Goal: Transaction & Acquisition: Purchase product/service

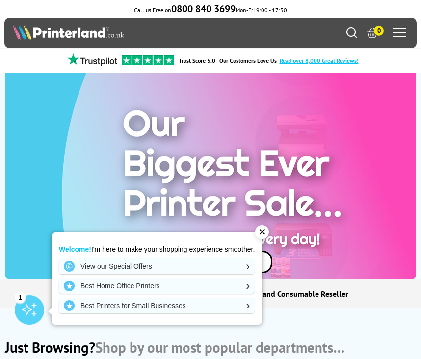
click at [268, 231] on div "✕" at bounding box center [262, 232] width 14 height 14
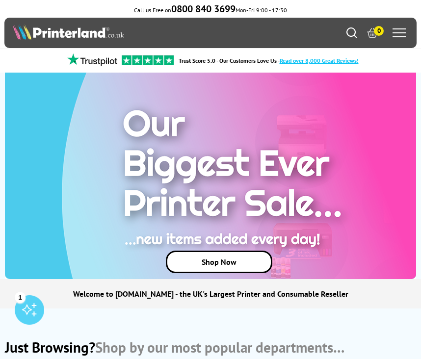
click at [229, 261] on link "Shop Now" at bounding box center [219, 262] width 107 height 23
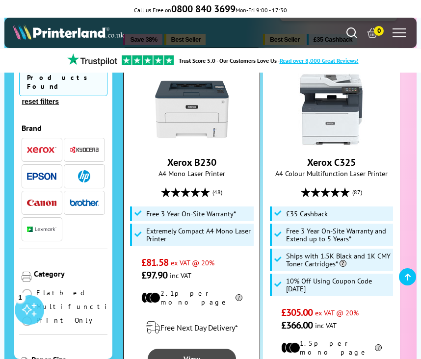
scroll to position [70, 0]
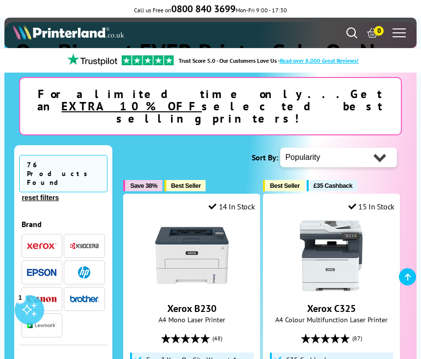
select select "Price Ascending"
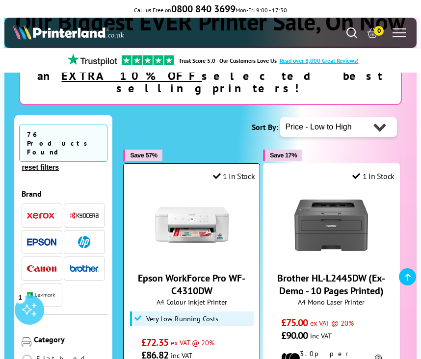
scroll to position [67, 0]
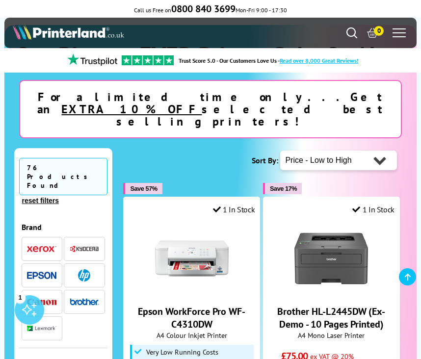
select select "Popularity"
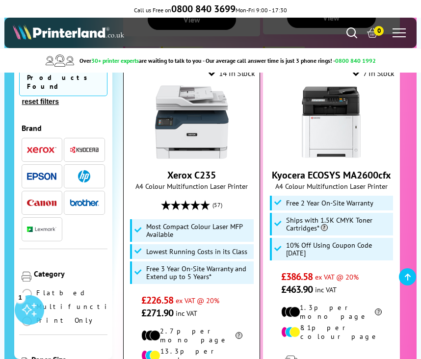
scroll to position [2203, 0]
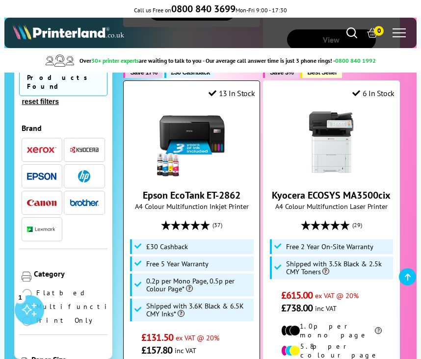
scroll to position [1601, 0]
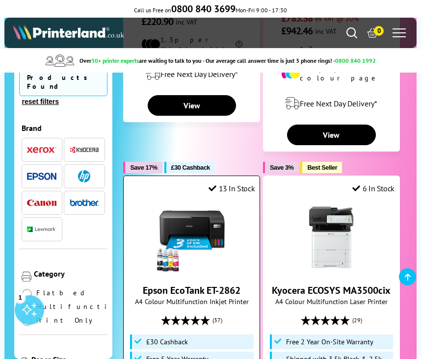
click at [218, 201] on img at bounding box center [192, 238] width 74 height 74
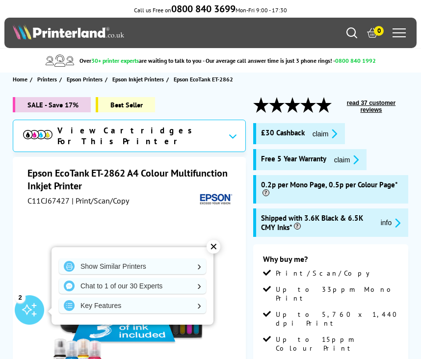
click at [391, 280] on li "Print/Scan/Copy" at bounding box center [331, 277] width 136 height 16
click at [216, 249] on div "✕" at bounding box center [214, 247] width 14 height 14
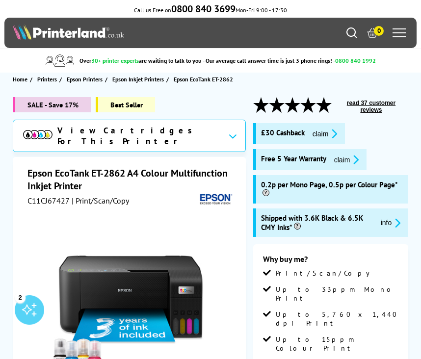
click at [229, 135] on icon at bounding box center [233, 136] width 8 height 5
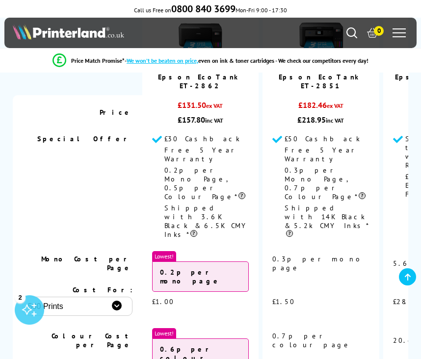
scroll to position [3533, 0]
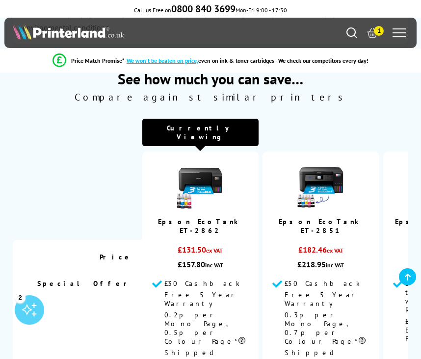
scroll to position [3201, 0]
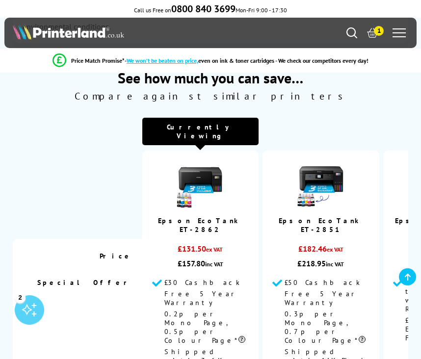
select select "1000"
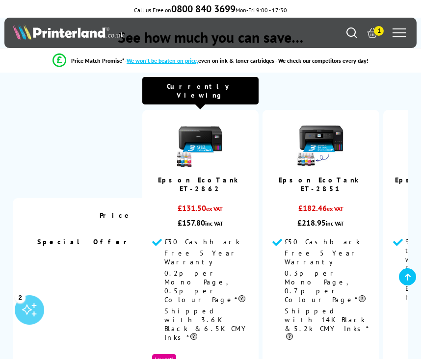
scroll to position [3233, 0]
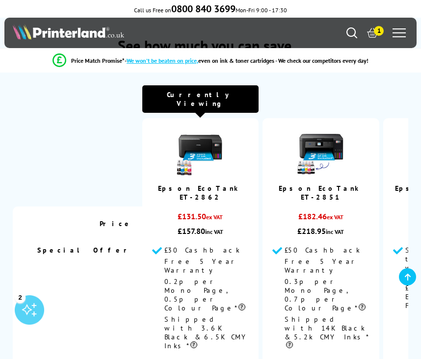
select select "1000"
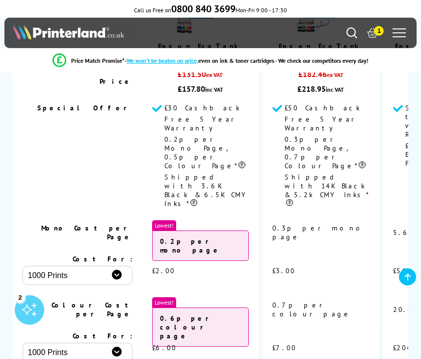
scroll to position [3191, 0]
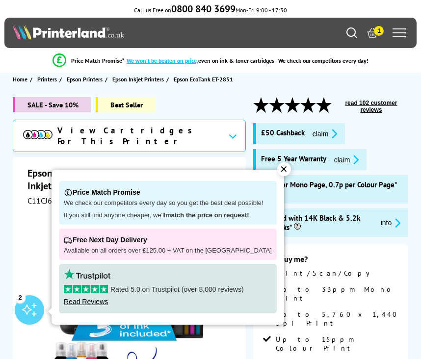
click at [277, 174] on div "✕" at bounding box center [284, 170] width 14 height 14
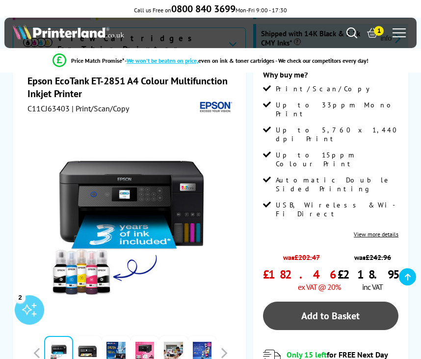
scroll to position [276, 0]
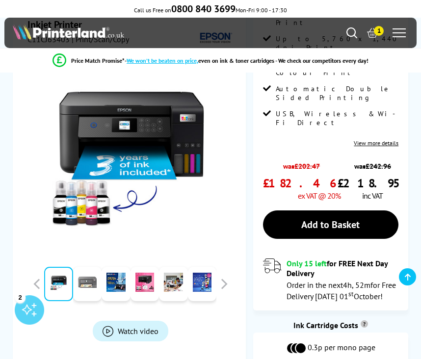
click at [90, 267] on link at bounding box center [87, 284] width 29 height 34
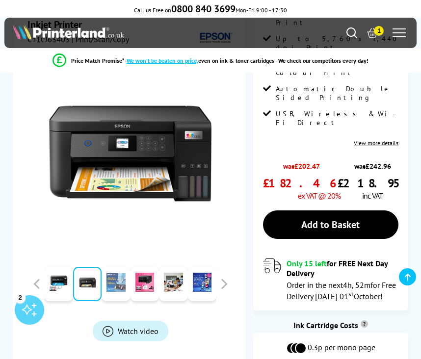
click at [114, 267] on link at bounding box center [116, 284] width 29 height 34
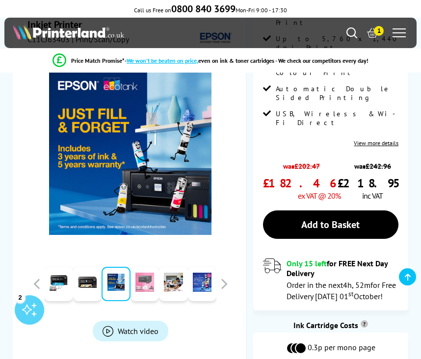
click at [137, 267] on link at bounding box center [145, 284] width 29 height 34
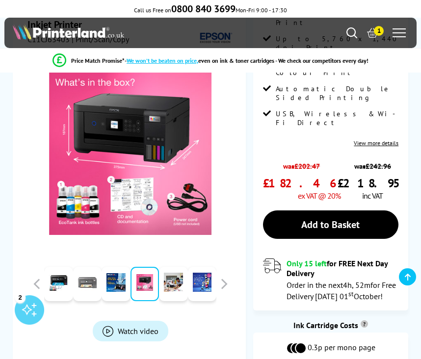
click at [95, 267] on link at bounding box center [87, 284] width 29 height 34
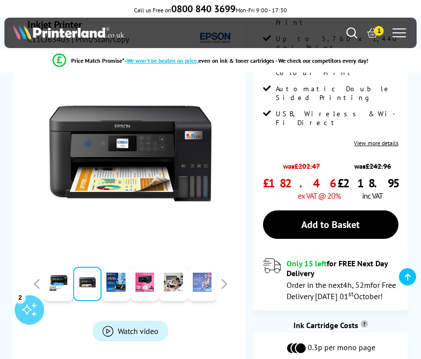
click at [194, 267] on link at bounding box center [202, 284] width 29 height 34
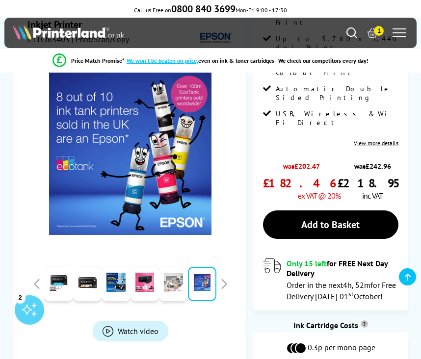
click at [178, 267] on link at bounding box center [173, 284] width 29 height 34
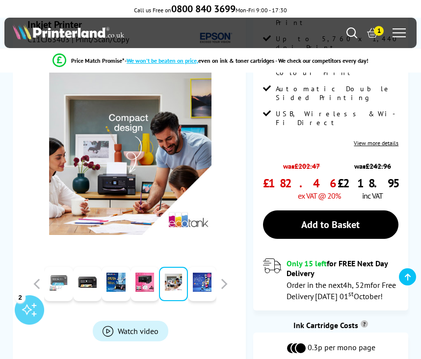
click at [51, 267] on link at bounding box center [58, 284] width 29 height 34
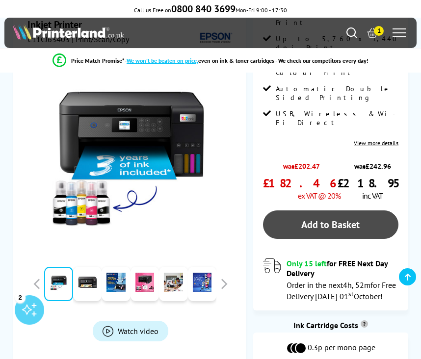
click at [319, 211] on link "Add to Basket" at bounding box center [331, 225] width 136 height 28
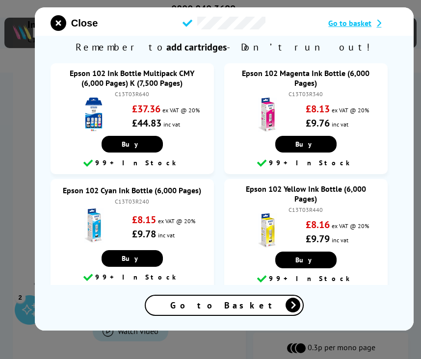
click at [268, 307] on div "Go to Basket" at bounding box center [224, 305] width 157 height 19
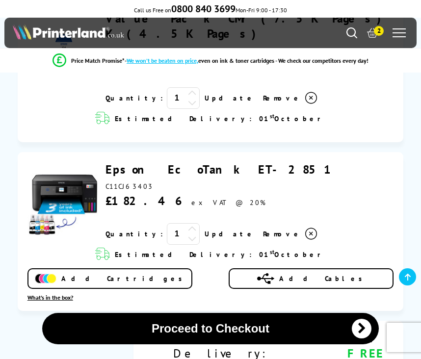
scroll to position [292, 0]
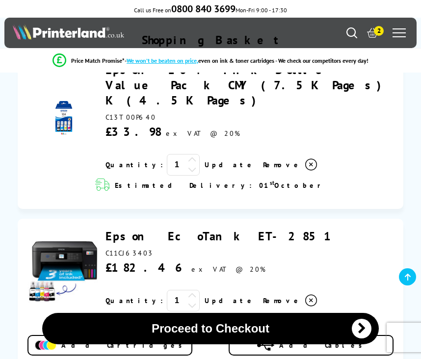
click at [305, 159] on icon at bounding box center [311, 165] width 12 height 12
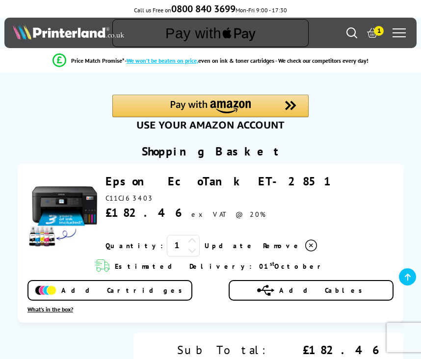
scroll to position [181, 0]
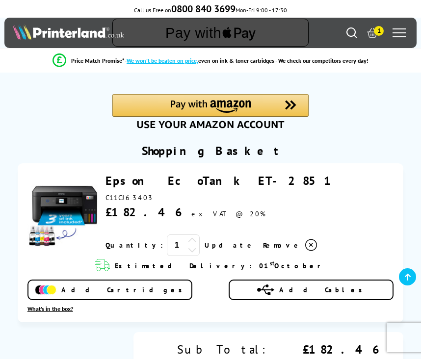
drag, startPoint x: 251, startPoint y: 179, endPoint x: 106, endPoint y: 183, distance: 144.9
click at [106, 183] on div "Epson EcoTank ET-2851" at bounding box center [250, 180] width 288 height 15
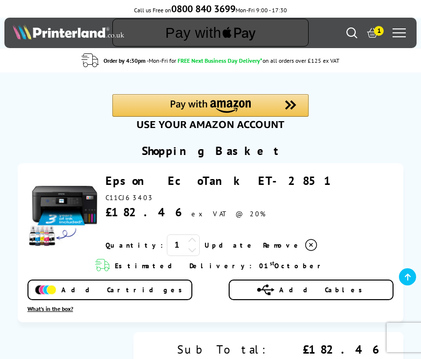
copy link "Epson EcoTank ET-2851"
